Goal: Task Accomplishment & Management: Complete application form

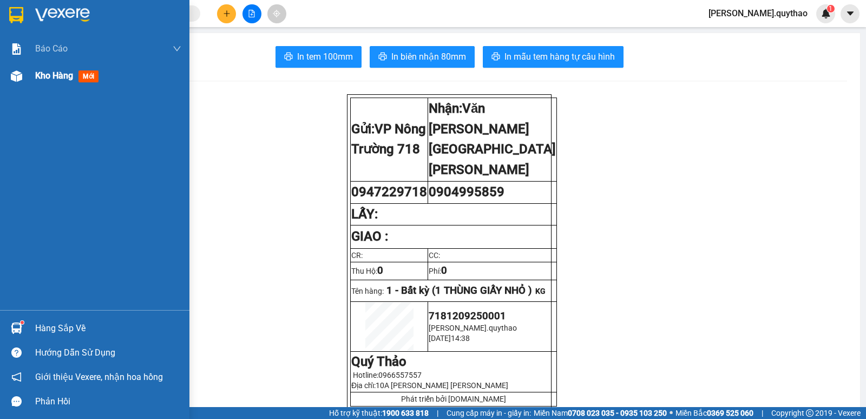
click at [22, 78] on img at bounding box center [16, 75] width 11 height 11
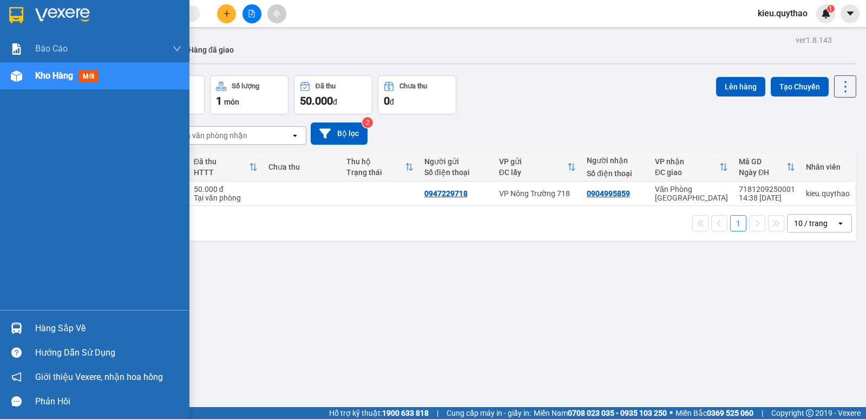
click at [15, 71] on img at bounding box center [16, 75] width 11 height 11
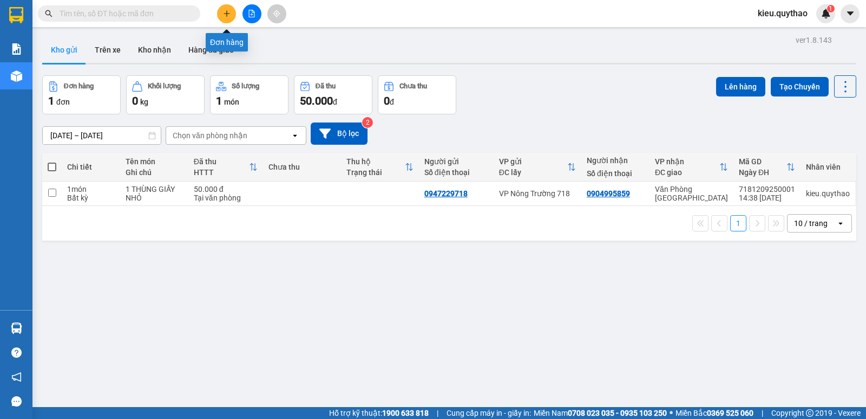
click at [219, 11] on button at bounding box center [226, 13] width 19 height 19
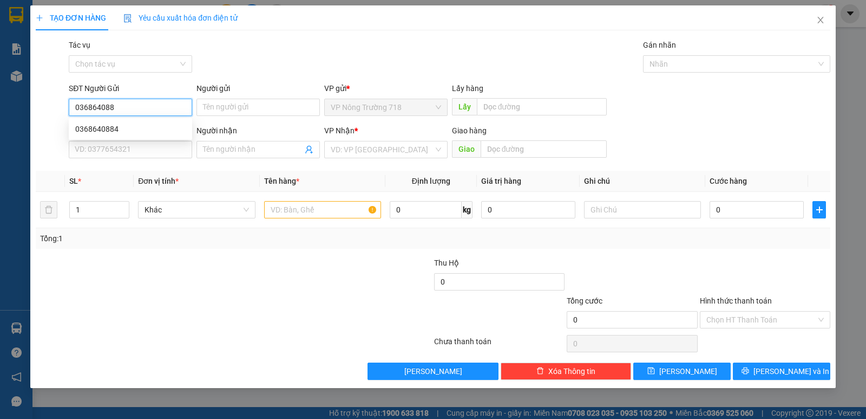
type input "0368640884"
click at [87, 120] on div "0368640884" at bounding box center [130, 128] width 123 height 17
type input "0905288718"
type input "0368640884"
click at [291, 209] on input "text" at bounding box center [322, 209] width 117 height 17
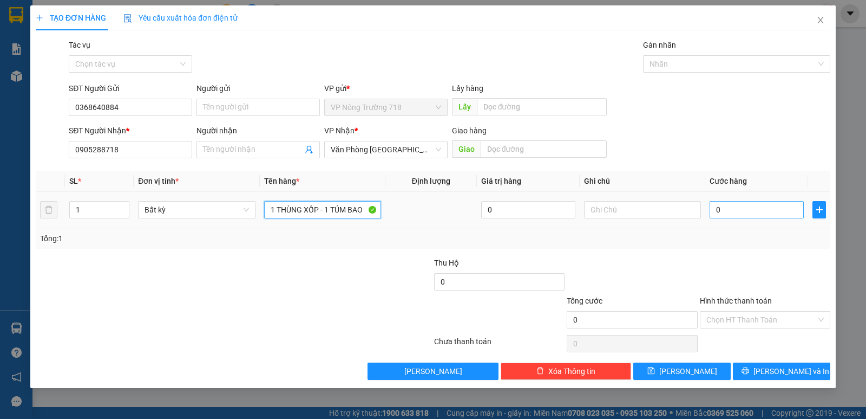
type input "1 THÙNG XỐP - 1 TÚM BAO"
click at [727, 217] on div "0" at bounding box center [757, 210] width 94 height 22
click at [727, 214] on input "0" at bounding box center [757, 209] width 94 height 17
type input "8"
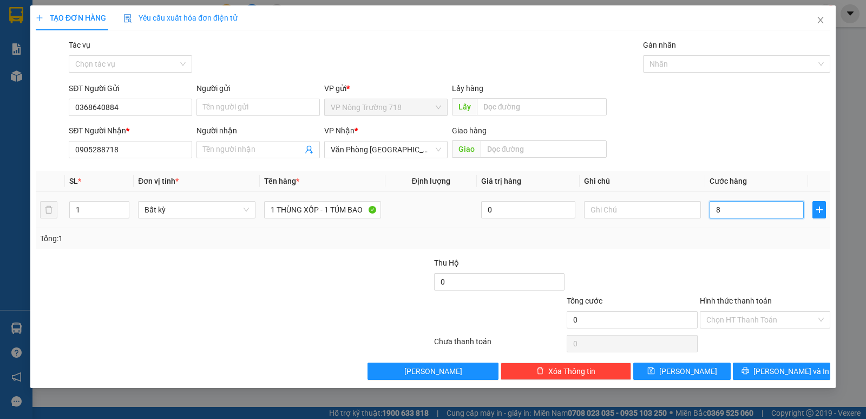
type input "8"
type input "80"
type input "800"
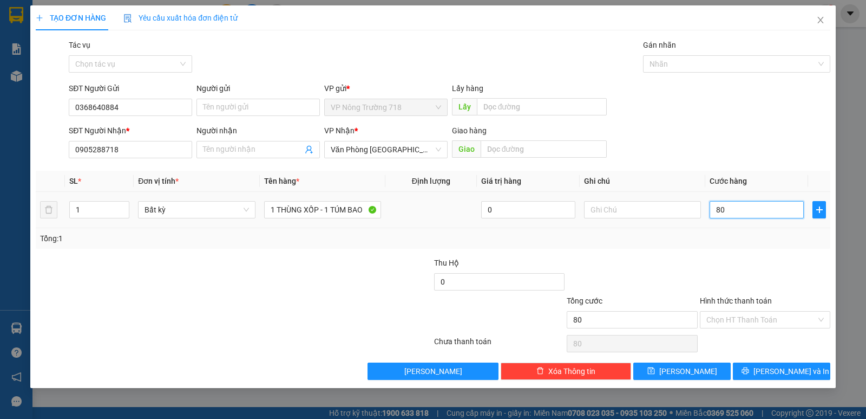
type input "800"
type input "8.000"
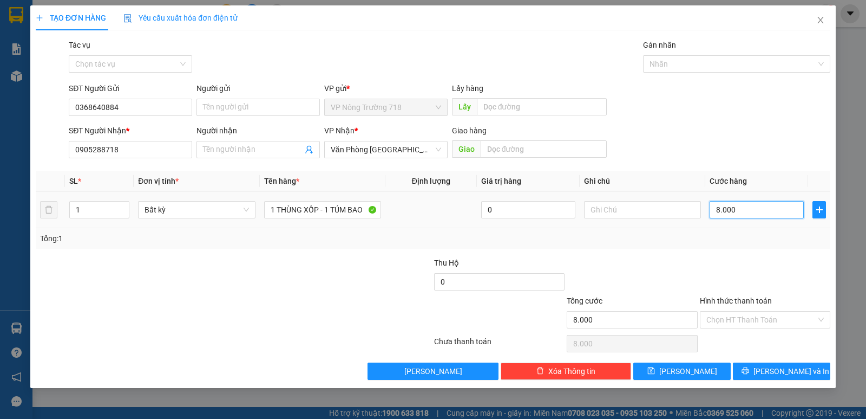
type input "80.000"
click at [734, 317] on input "Hình thức thanh toán" at bounding box center [762, 319] width 110 height 16
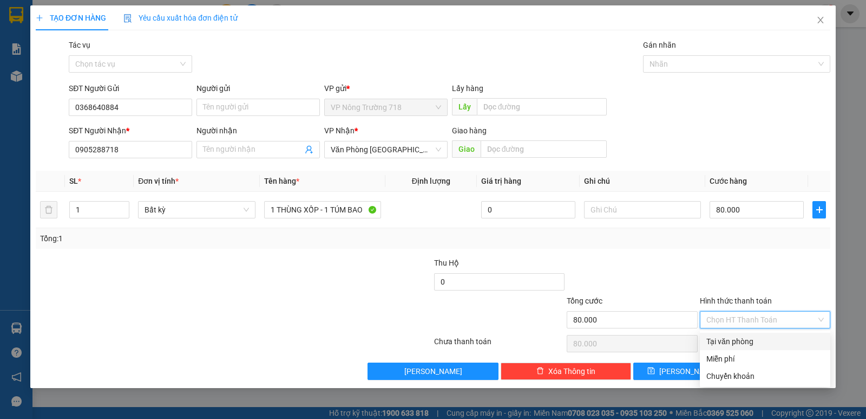
click at [734, 339] on div "Tại văn phòng" at bounding box center [766, 341] width 118 height 12
type input "0"
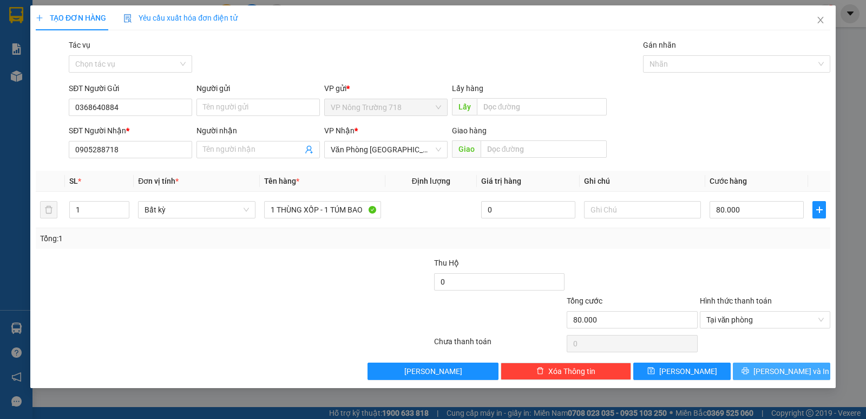
click at [754, 371] on button "[PERSON_NAME] và In" at bounding box center [781, 370] width 97 height 17
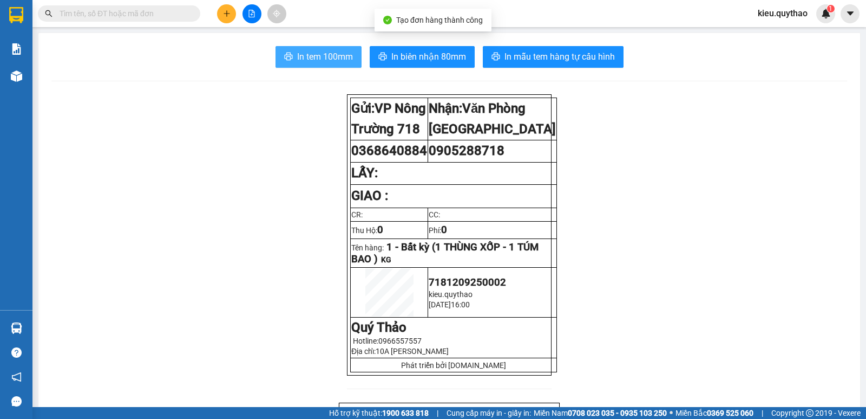
click at [327, 51] on span "In tem 100mm" at bounding box center [325, 57] width 56 height 14
